Goal: Transaction & Acquisition: Purchase product/service

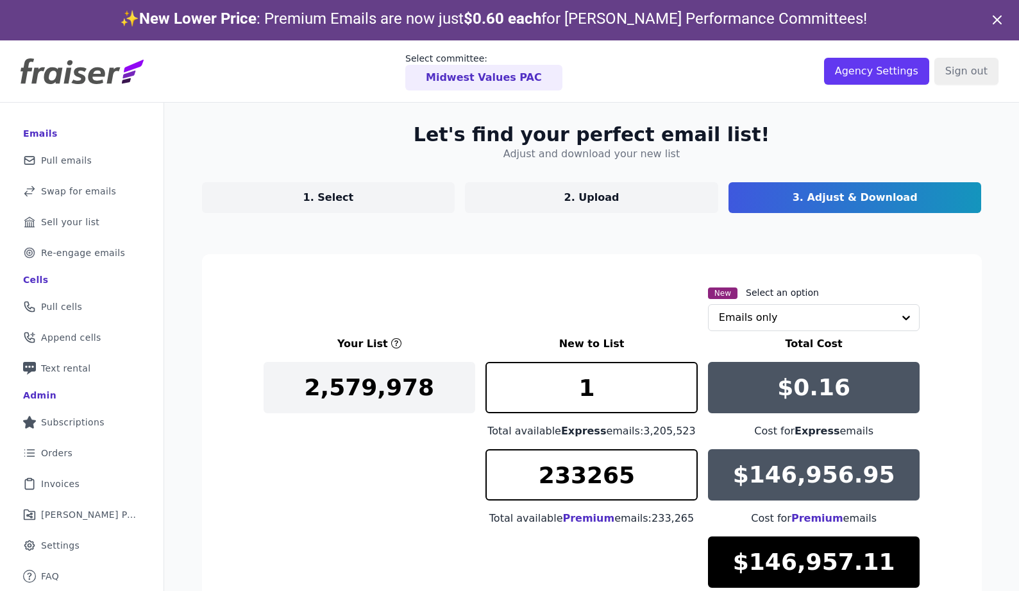
scroll to position [133, 0]
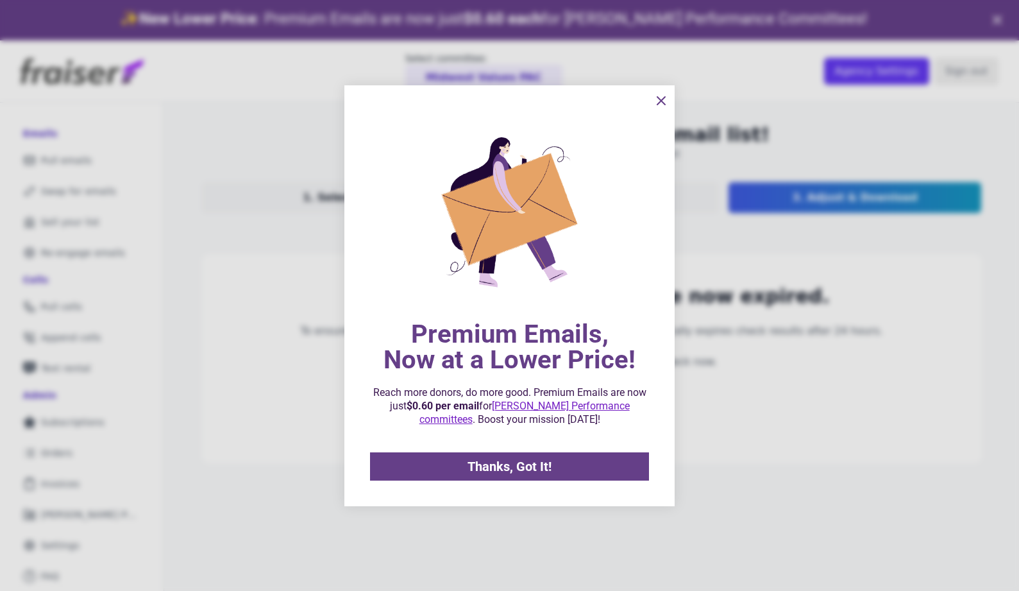
click at [665, 101] on icon "information" at bounding box center [661, 100] width 15 height 15
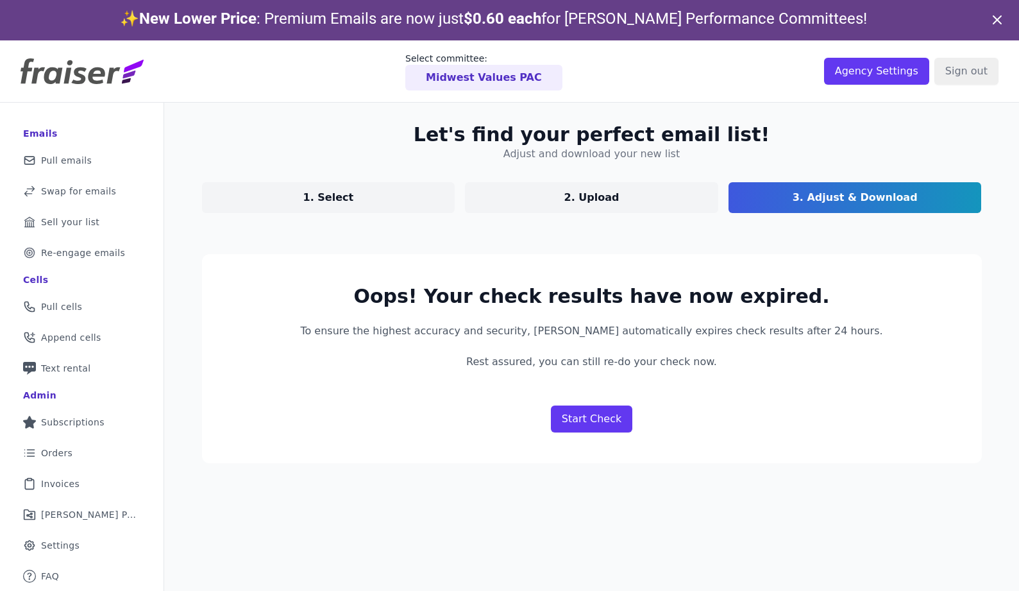
click at [346, 196] on link "1. Select" at bounding box center [328, 197] width 253 height 31
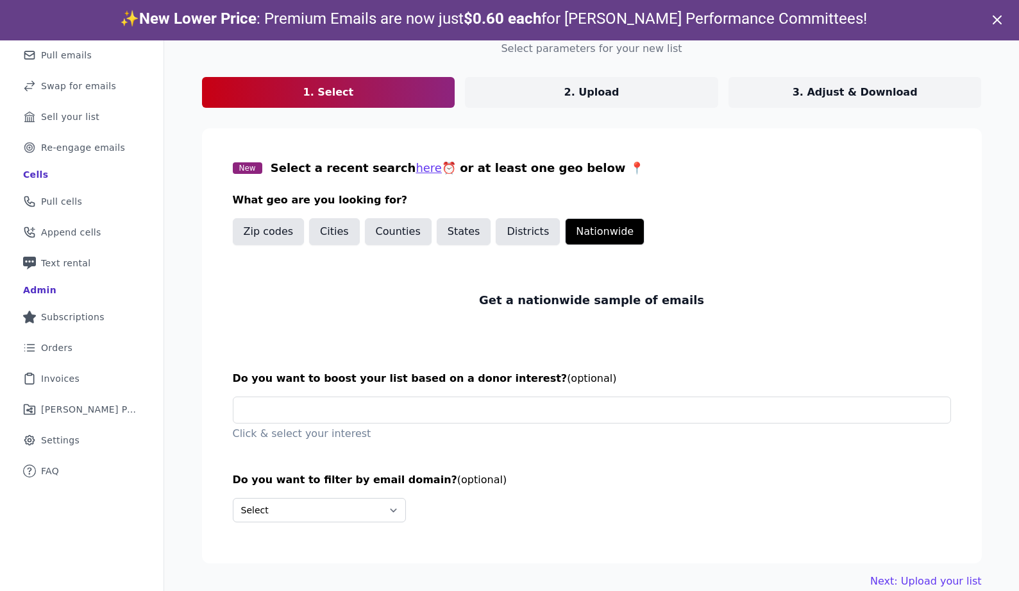
scroll to position [40, 0]
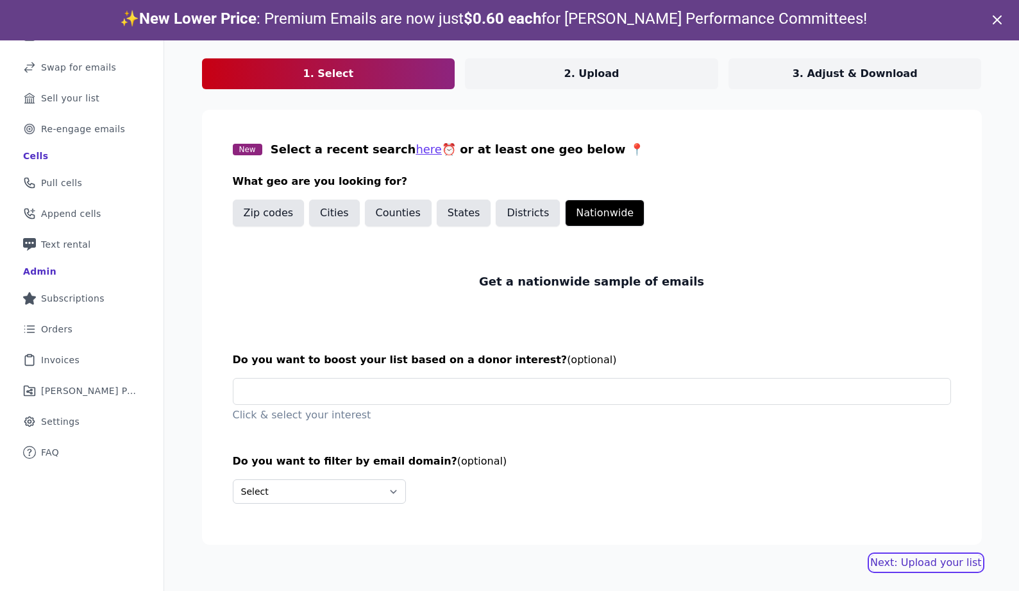
click at [899, 563] on link "Next: Upload your list" at bounding box center [925, 562] width 111 height 15
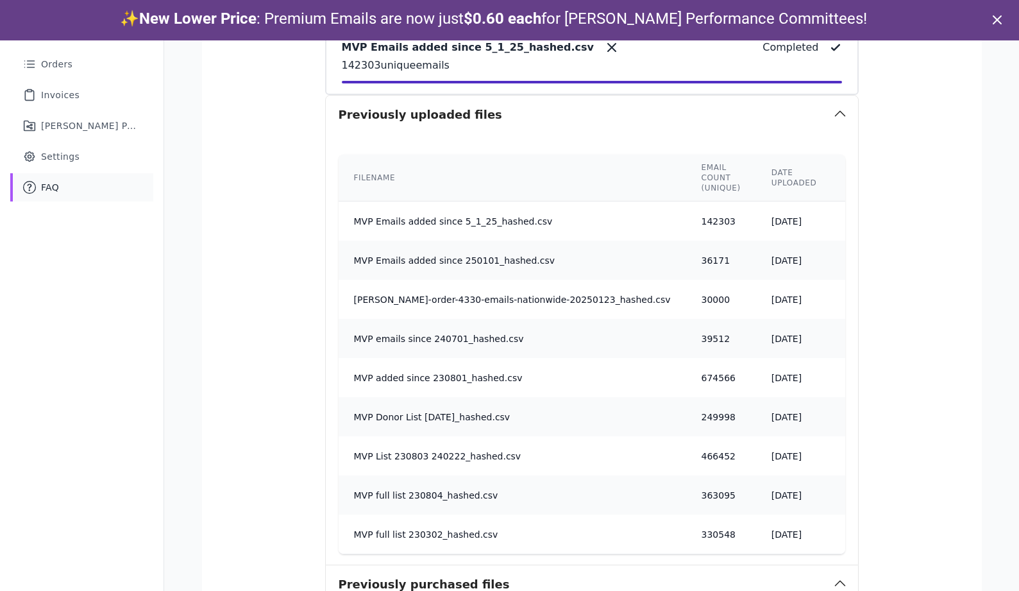
scroll to position [834, 0]
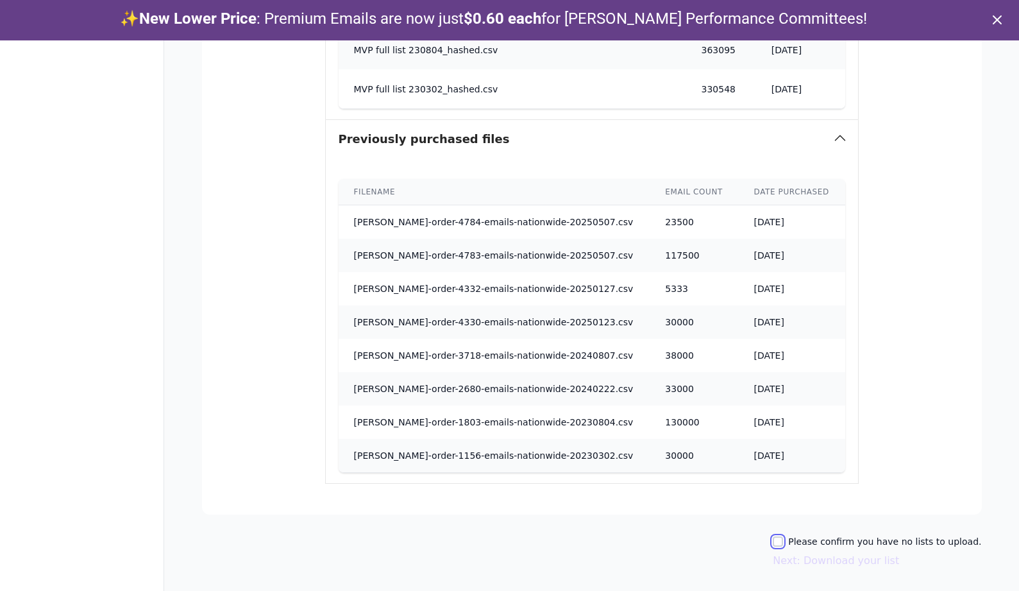
click at [783, 544] on input "Please confirm you have no lists to upload." at bounding box center [778, 541] width 10 height 10
checkbox input "true"
click at [817, 563] on button "Next: Download your list" at bounding box center [836, 560] width 126 height 15
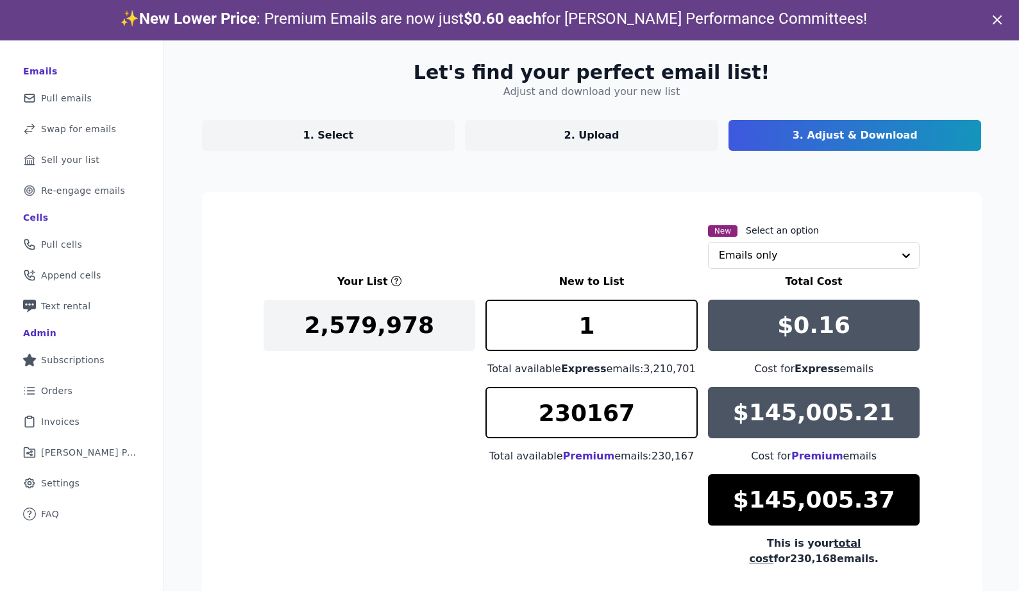
scroll to position [133, 0]
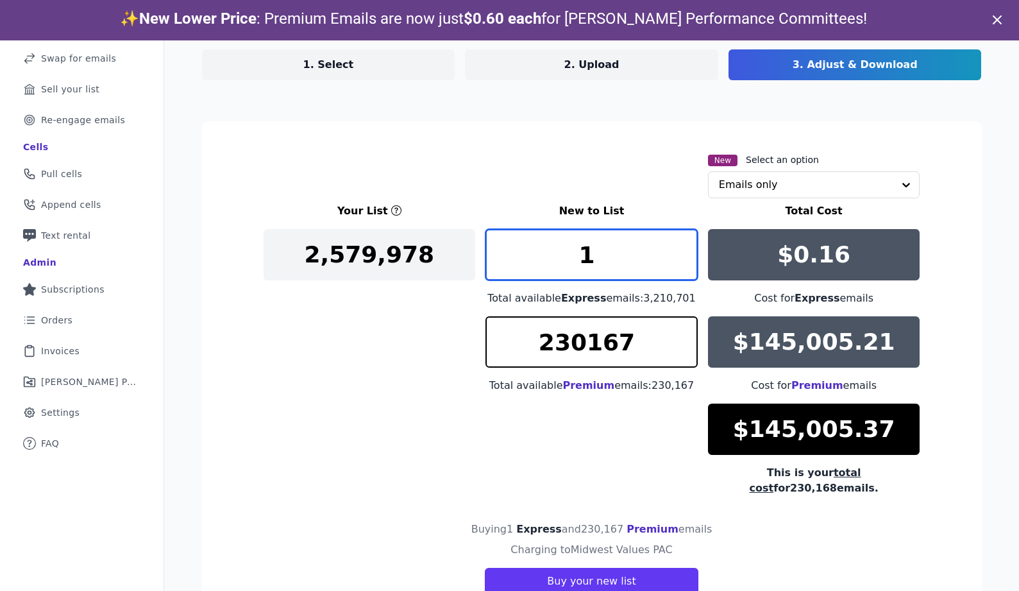
click at [589, 257] on input "1" at bounding box center [591, 254] width 212 height 51
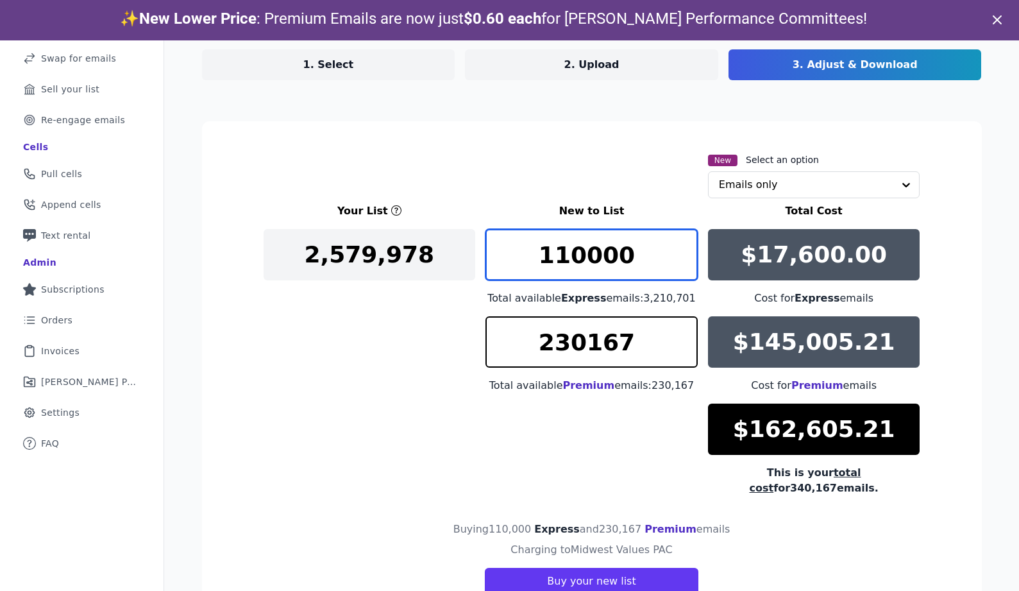
click at [558, 253] on input "110000" at bounding box center [591, 254] width 212 height 51
type input "120000"
click at [429, 421] on div "Your List New to List Total Cost 2,579,978 120000 Total available Express email…" at bounding box center [592, 349] width 657 height 292
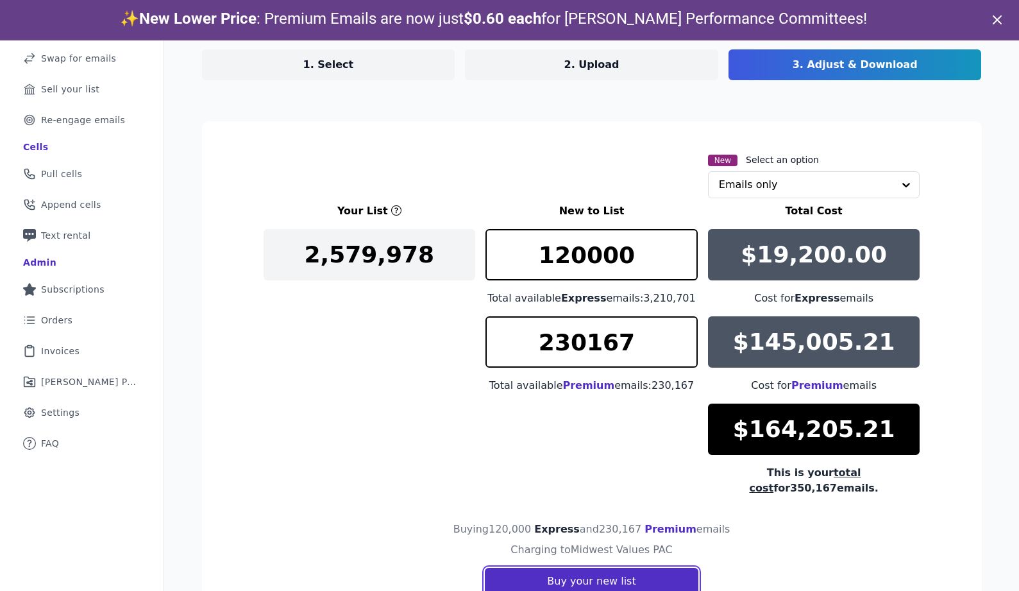
click at [568, 568] on button "Buy your new list" at bounding box center [591, 581] width 213 height 27
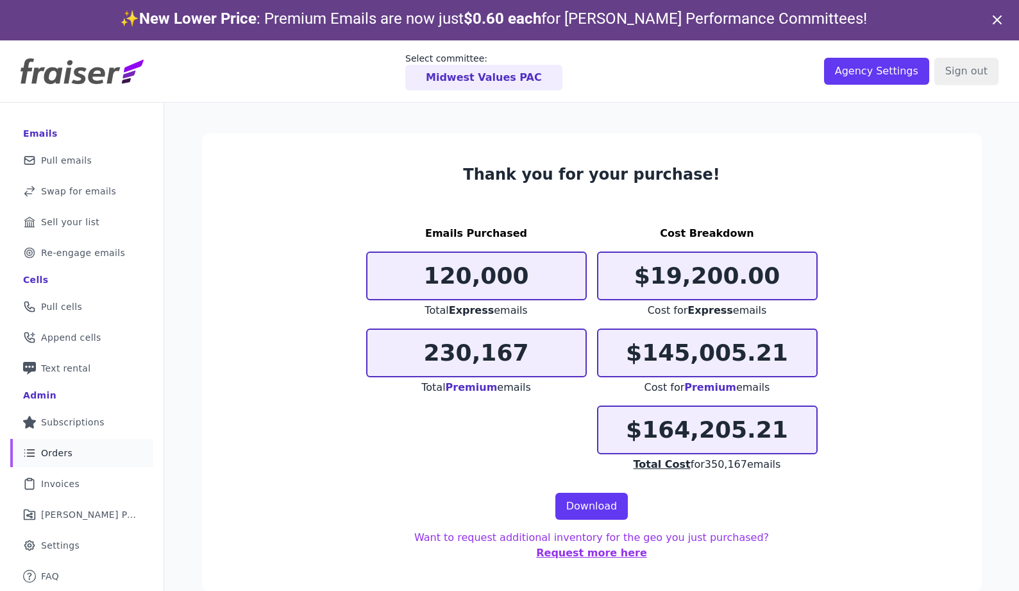
click at [92, 444] on link "List Icon Outline of bulleted list Orders" at bounding box center [81, 453] width 143 height 28
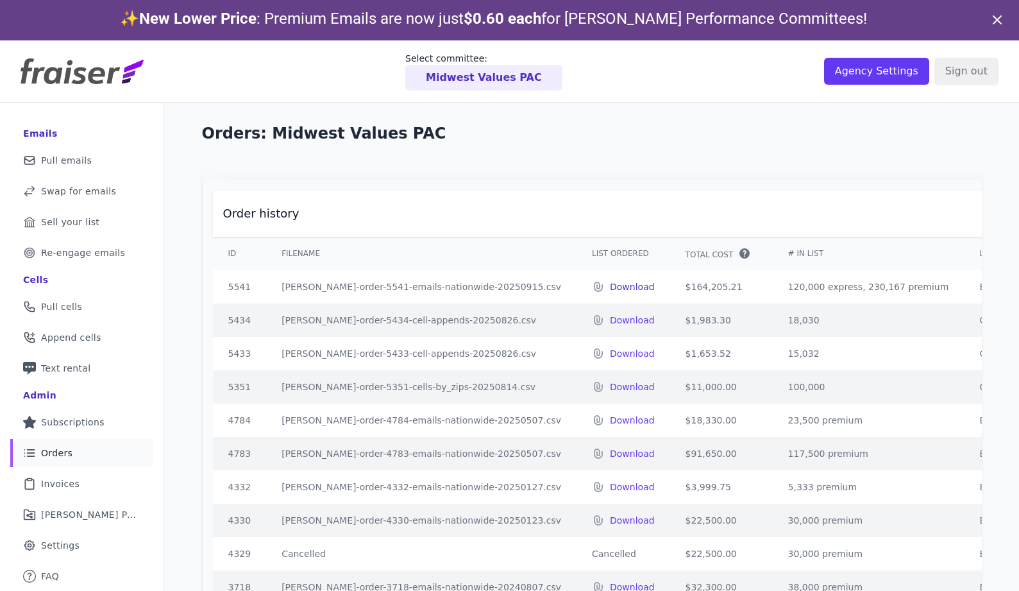
click at [610, 293] on p "Download" at bounding box center [632, 286] width 45 height 13
